Goal: Transaction & Acquisition: Subscribe to service/newsletter

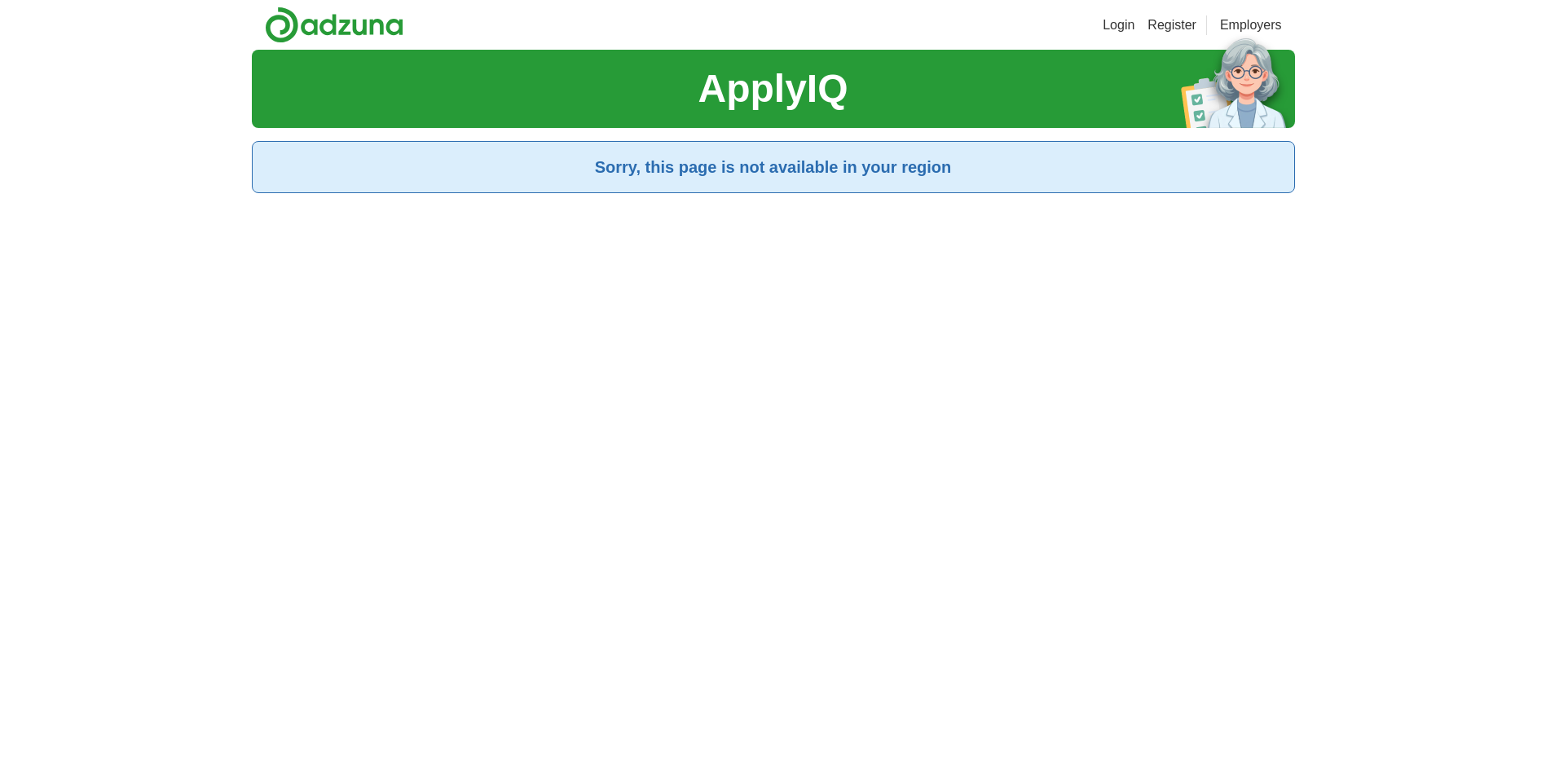
click at [795, 97] on h1 "ApplyIQ" at bounding box center [773, 88] width 150 height 58
click at [1110, 21] on link "Login" at bounding box center [1119, 24] width 32 height 20
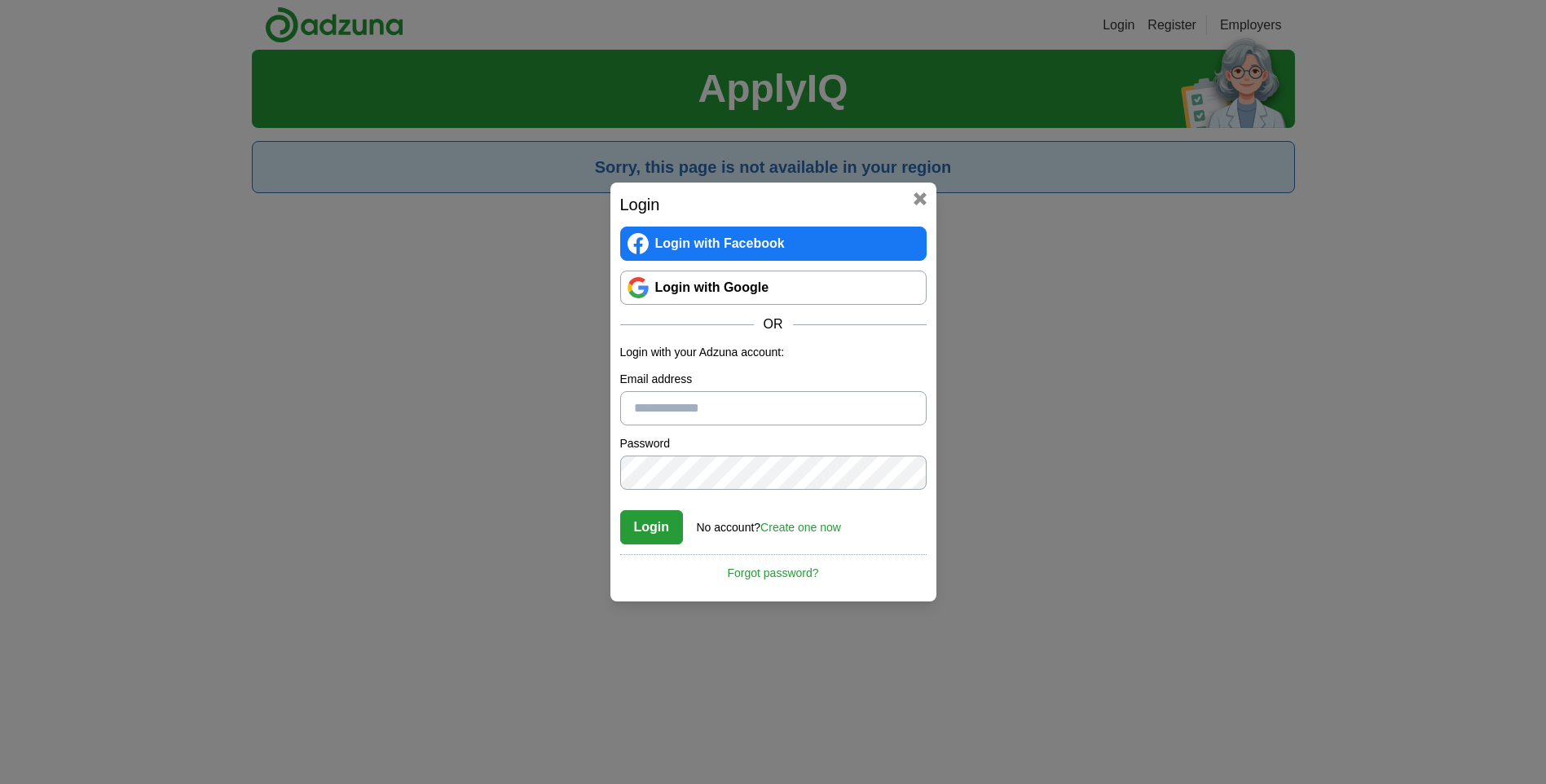
click at [826, 243] on link "Login with Facebook" at bounding box center [773, 243] width 306 height 34
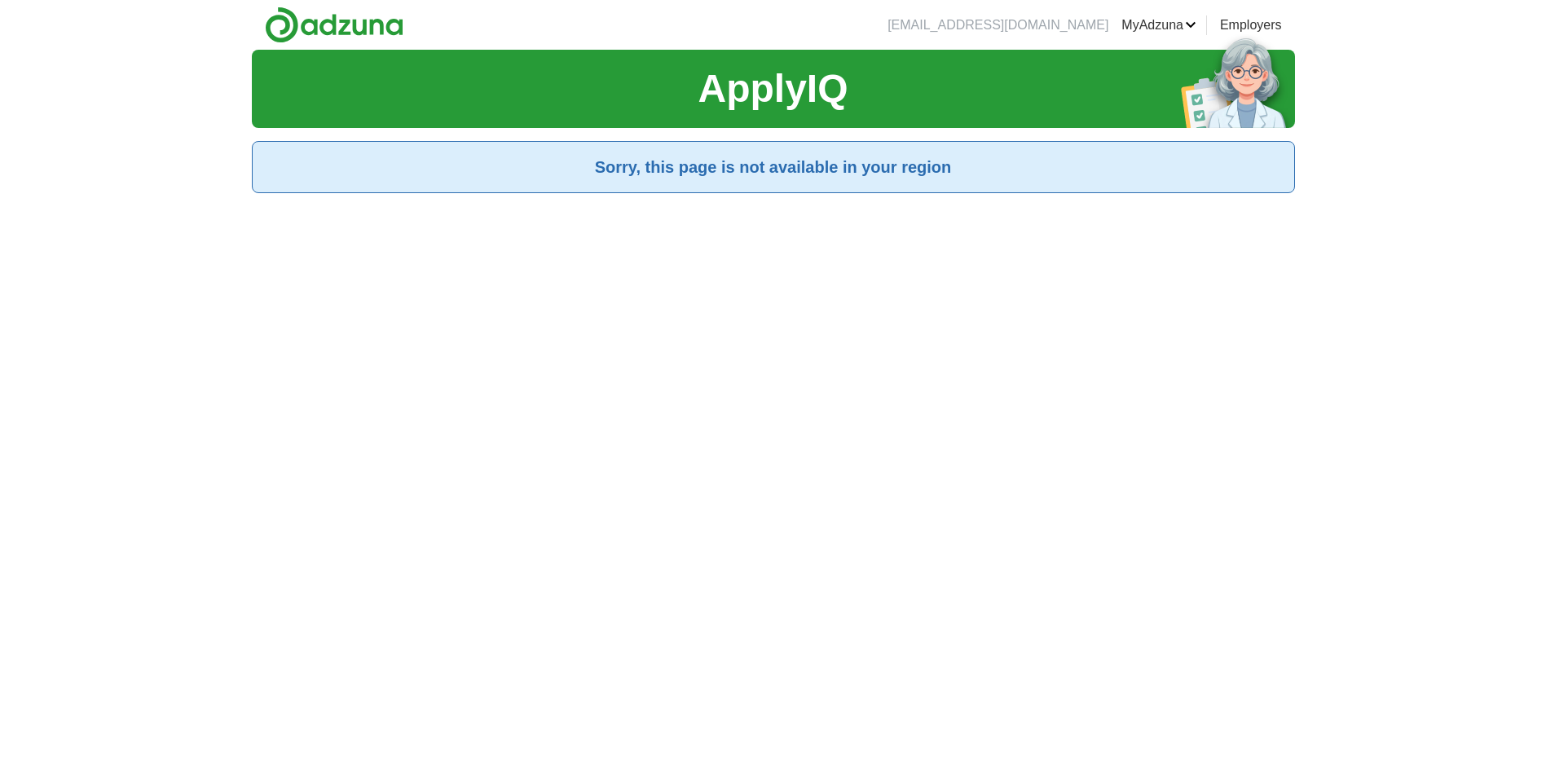
click at [1048, 143] on section "Sorry, this page is not available in your region" at bounding box center [773, 167] width 1044 height 53
click at [1049, 145] on section "Sorry, this page is not available in your region" at bounding box center [773, 167] width 1044 height 53
